Goal: Task Accomplishment & Management: Manage account settings

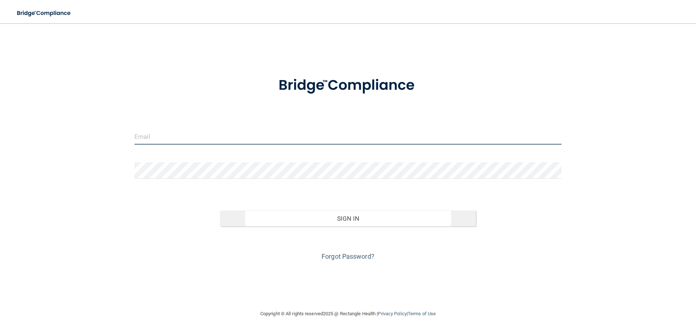
type input "[EMAIL_ADDRESS][DOMAIN_NAME]"
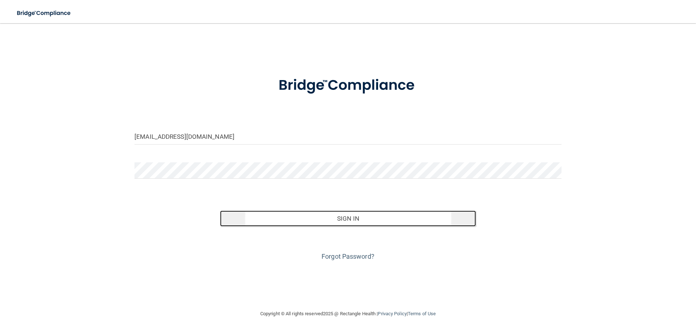
click at [343, 221] on button "Sign In" at bounding box center [348, 219] width 256 height 16
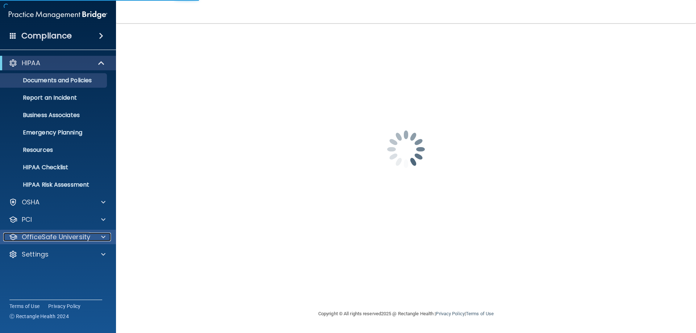
click at [105, 238] on span at bounding box center [103, 237] width 4 height 9
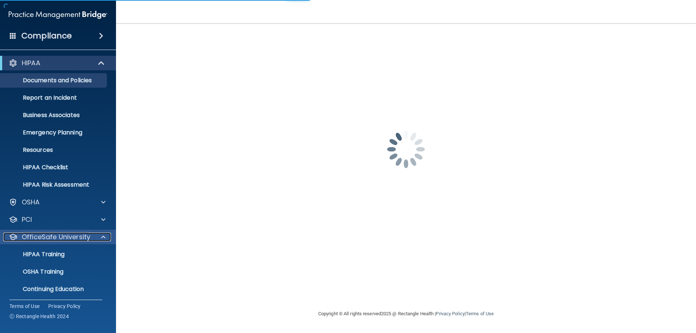
scroll to position [20, 0]
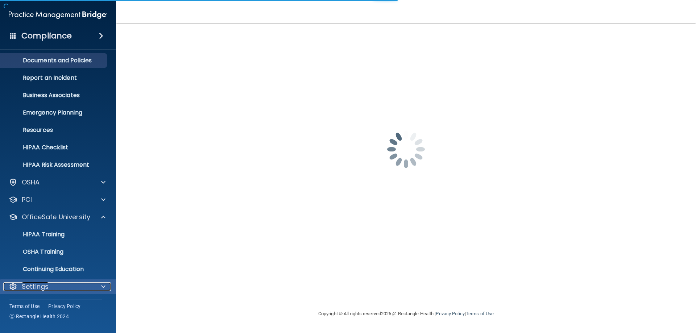
click at [102, 287] on span at bounding box center [103, 286] width 4 height 9
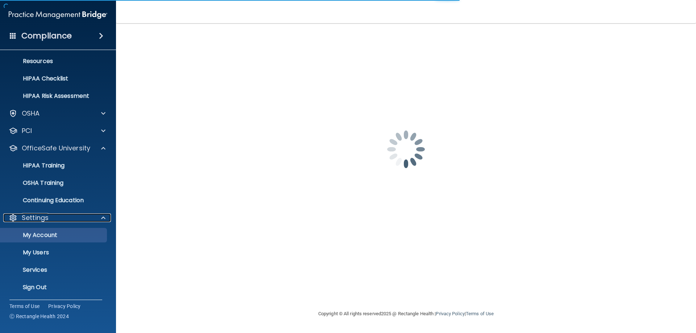
scroll to position [90, 0]
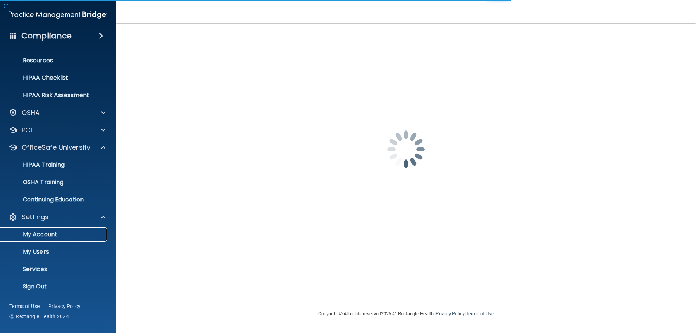
click at [54, 233] on p "My Account" at bounding box center [54, 234] width 99 height 7
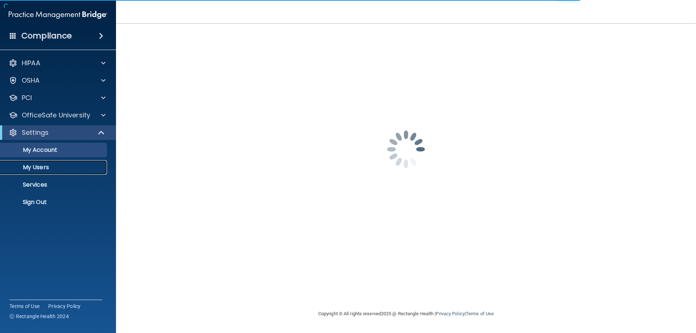
click at [48, 167] on p "My Users" at bounding box center [54, 167] width 99 height 7
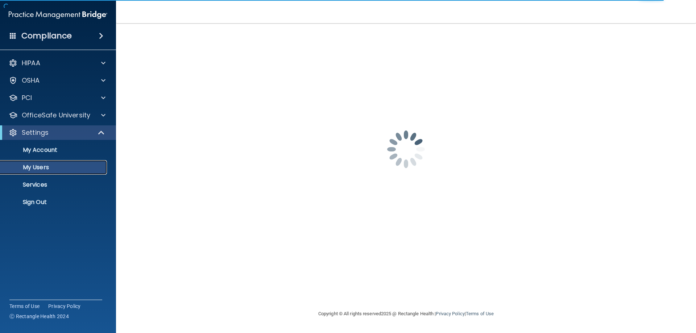
select select "20"
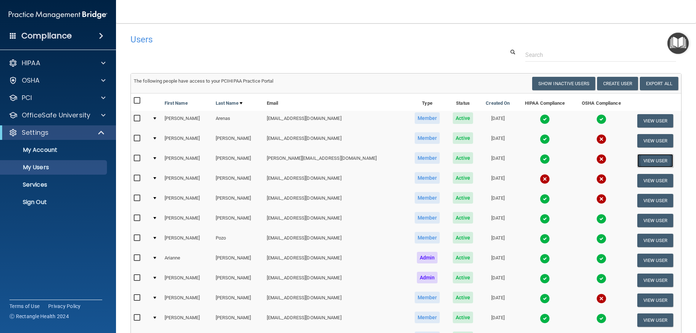
click at [654, 160] on button "View User" at bounding box center [655, 160] width 36 height 13
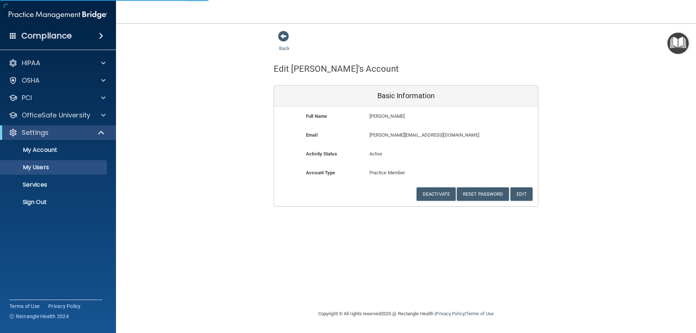
select select "20"
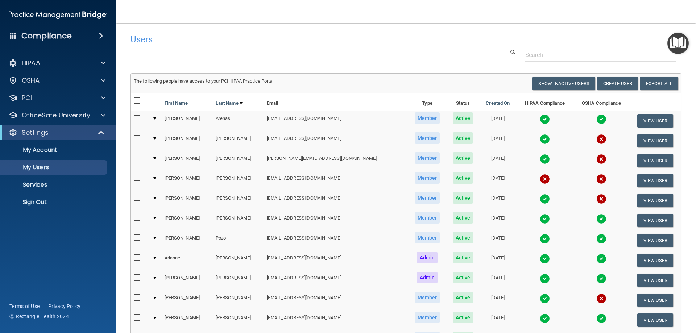
click at [540, 118] on img at bounding box center [545, 119] width 10 height 10
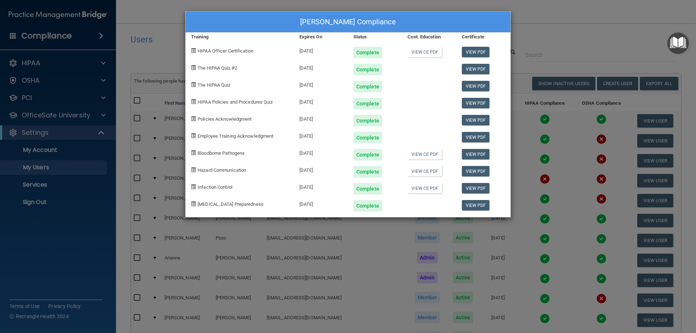
click at [542, 22] on div "[PERSON_NAME] Compliance Training Expires On Status Cont. Education Certificate…" at bounding box center [348, 166] width 696 height 333
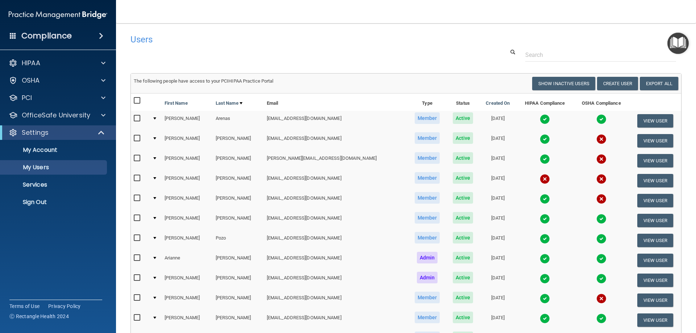
click at [540, 196] on img at bounding box center [545, 199] width 10 height 10
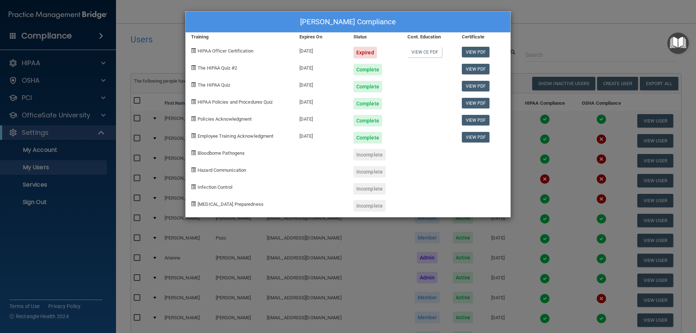
click at [432, 174] on div at bounding box center [429, 169] width 54 height 17
click at [522, 18] on div "[PERSON_NAME] Compliance Training Expires On Status Cont. Education Certificate…" at bounding box center [348, 166] width 696 height 333
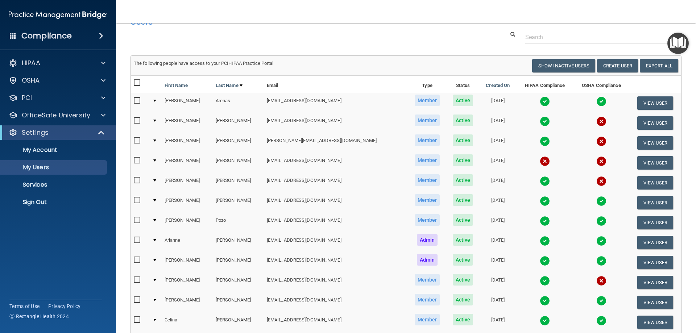
scroll to position [36, 0]
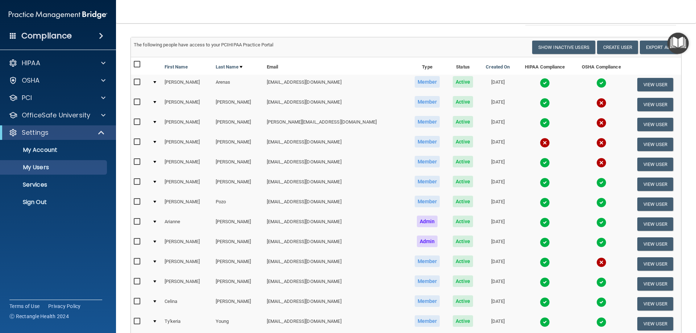
click at [596, 164] on img at bounding box center [601, 163] width 10 height 10
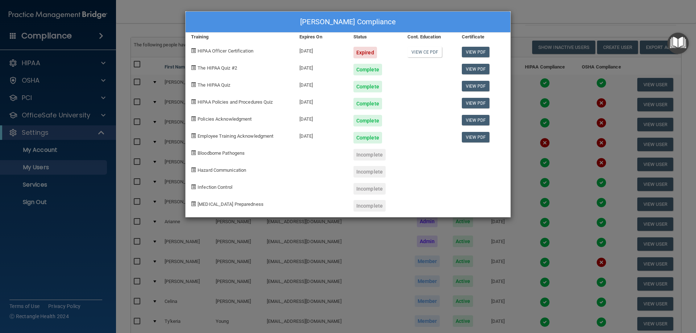
click at [590, 16] on div "[PERSON_NAME] Compliance Training Expires On Status Cont. Education Certificate…" at bounding box center [348, 166] width 696 height 333
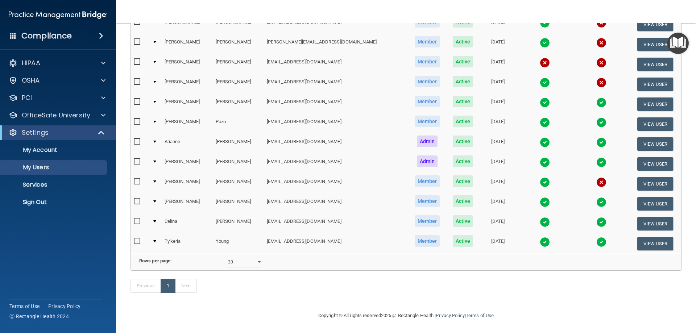
scroll to position [127, 0]
